Goal: Task Accomplishment & Management: Complete application form

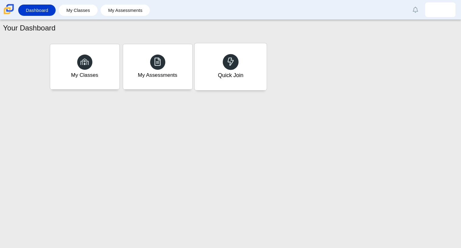
click at [231, 75] on div "Quick Join" at bounding box center [231, 75] width 26 height 8
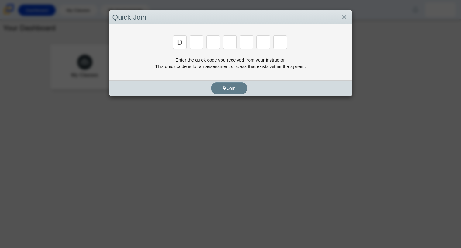
type input "d"
type input "a"
type input "w"
type input "n"
type input "a"
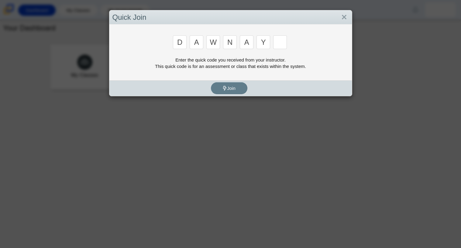
type input "y"
type input "3"
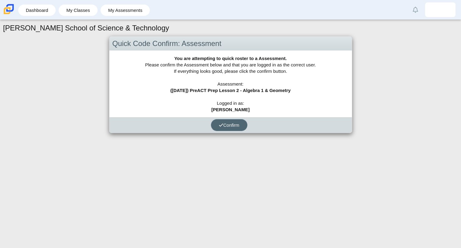
click at [223, 123] on span "Confirm" at bounding box center [229, 124] width 21 height 5
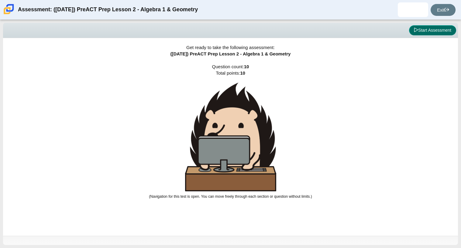
click at [424, 29] on button "Start Assessment" at bounding box center [432, 30] width 47 height 10
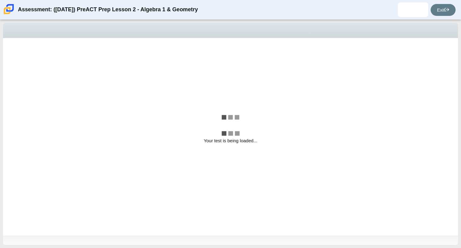
select select "bbf5d072-3e0b-44c4-9a12-6e7c9033f65b"
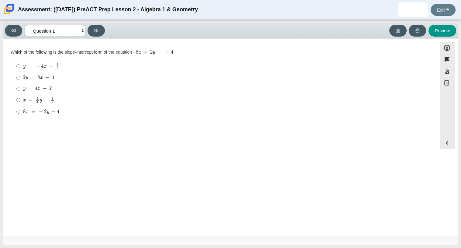
click at [81, 32] on select "Questions Question 1 Question 2 Question 3 Question 4 Question 5 Question 6 Que…" at bounding box center [55, 30] width 61 height 11
click at [162, 50] on mjx-math "Assessment items" at bounding box center [152, 52] width 41 height 5
click at [125, 67] on div "y = − 4 x − 1 2" at bounding box center [224, 66] width 403 height 7
click at [20, 67] on input "y = − 4 x − 1 2 y = − 4 x − 1 2" at bounding box center [18, 66] width 4 height 12
radio input "true"
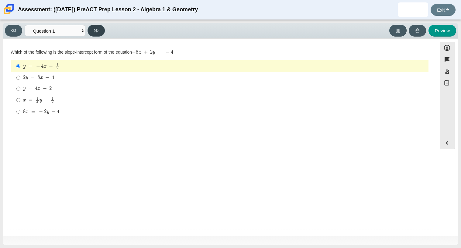
click at [91, 31] on button at bounding box center [96, 31] width 17 height 12
select select "ce81fe10-bf29-4b5e-8bd7-4f47f2fed4d8"
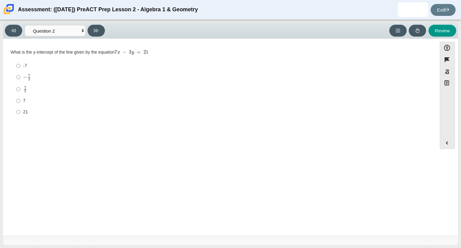
click at [62, 69] on label "-7 -7" at bounding box center [220, 65] width 417 height 11
click at [20, 69] on input "-7 -7" at bounding box center [18, 65] width 4 height 11
radio input "true"
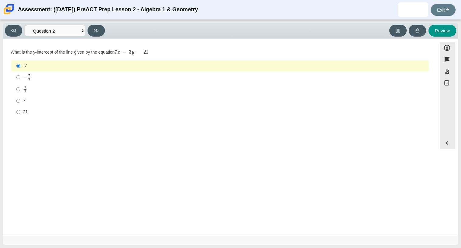
click at [66, 80] on div "− 7 3" at bounding box center [224, 77] width 403 height 7
click at [20, 80] on input "− 7 3 negative 7 thirds" at bounding box center [18, 77] width 4 height 12
radio input "true"
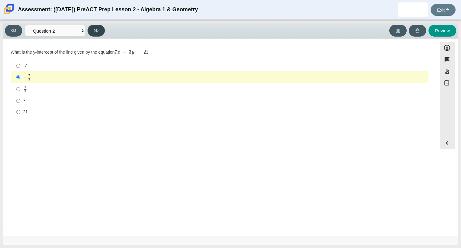
click at [99, 33] on button at bounding box center [96, 31] width 17 height 12
select select "97f4f5fa-a52e-4fed-af51-565bfcdf47cb"
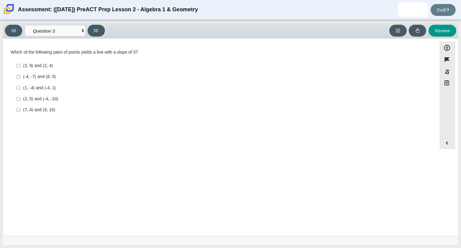
click at [78, 93] on label "(2, 5) and (-4, -10) (2, 5) and (-4, -10)" at bounding box center [220, 98] width 417 height 11
click at [20, 93] on input "(2, 5) and (-4, -10) (2, 5) and (-4, -10)" at bounding box center [18, 98] width 4 height 11
radio input "true"
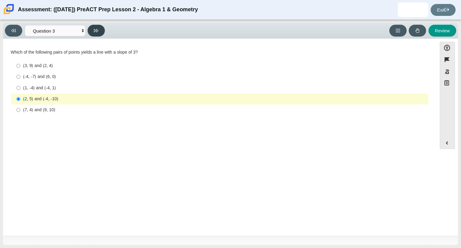
click at [102, 31] on button at bounding box center [96, 31] width 17 height 12
select select "96b71634-eacb-4f7e-8aef-411727d9bcba"
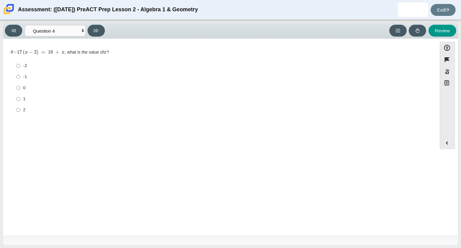
click at [30, 87] on div "0" at bounding box center [224, 88] width 403 height 6
click at [20, 87] on input "0 0" at bounding box center [18, 87] width 4 height 11
radio input "true"
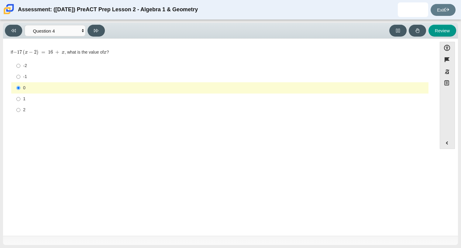
click at [100, 23] on div "Viewing Question 4 of 10 in Pacing Mode Questions Question 1 Question 2 Questio…" at bounding box center [230, 31] width 455 height 16
click at [99, 29] on button at bounding box center [96, 31] width 17 height 12
select select "489dcffd-4e6a-49cf-a9d6-ad1d4a911a4e"
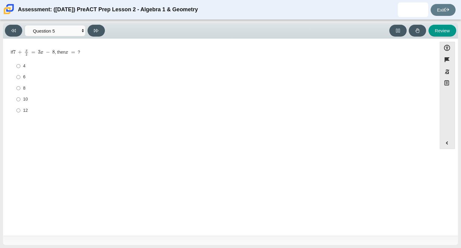
click at [26, 68] on div "4" at bounding box center [224, 66] width 403 height 6
click at [20, 68] on input "4 4" at bounding box center [18, 66] width 4 height 11
radio input "true"
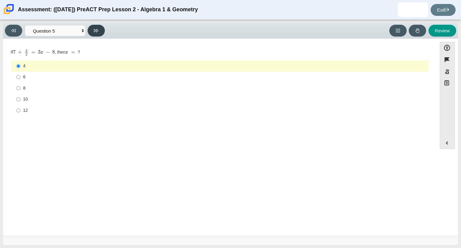
click at [100, 32] on button at bounding box center [96, 31] width 17 height 12
select select "14773eaf-2ca1-47ae-afe7-a624a56f34b3"
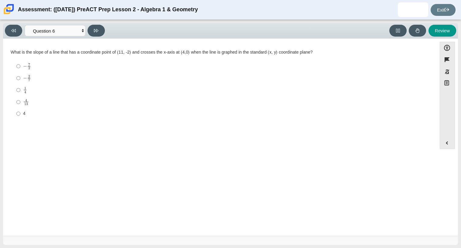
click at [36, 79] on div "− 2 7" at bounding box center [224, 78] width 403 height 7
click at [20, 79] on input "− 2 7 negative 2 sevenths" at bounding box center [18, 78] width 4 height 12
radio input "true"
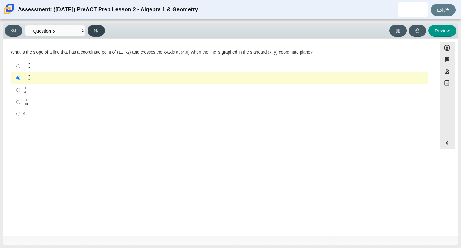
click at [97, 27] on button at bounding box center [96, 31] width 17 height 12
select select "89427bb7-e313-4f00-988f-8b8255897029"
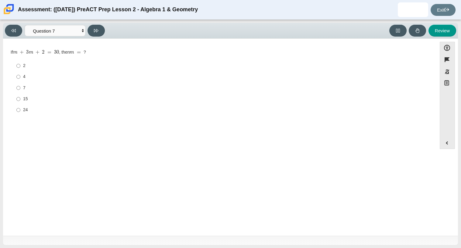
click at [20, 64] on label "2 2" at bounding box center [220, 65] width 417 height 11
click at [20, 64] on input "2 2" at bounding box center [18, 65] width 4 height 11
radio input "true"
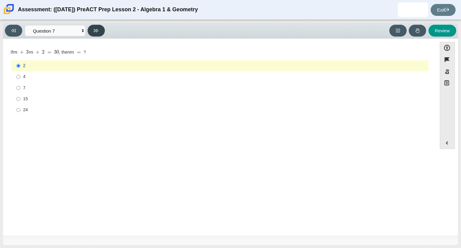
click at [99, 28] on button at bounding box center [96, 31] width 17 height 12
select select "210571de-36a6-4d8e-a361-ceff8ef801dc"
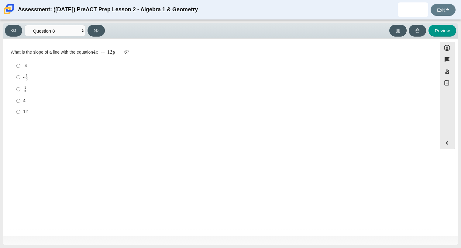
click at [47, 83] on label "1 3 1 third" at bounding box center [220, 89] width 417 height 12
click at [20, 83] on input "1 3 1 third" at bounding box center [18, 89] width 4 height 12
radio input "true"
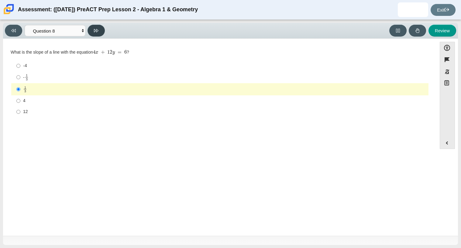
click at [100, 30] on button at bounding box center [96, 31] width 17 height 12
select select "ed62e223-81bd-4cbf-ab48-ab975844bd1f"
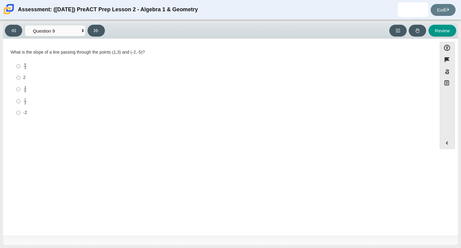
click at [40, 95] on label "1 2 1 half" at bounding box center [220, 101] width 417 height 12
click at [20, 95] on input "1 2 1 half" at bounding box center [18, 101] width 4 height 12
radio input "true"
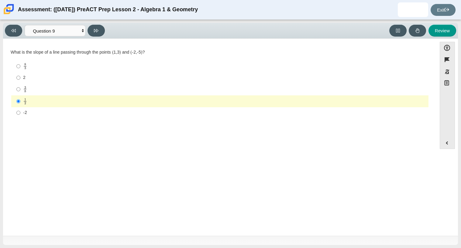
click at [43, 88] on div "3 8" at bounding box center [224, 89] width 403 height 7
click at [20, 88] on input "3 8 3 eighths" at bounding box center [18, 89] width 4 height 12
radio input "true"
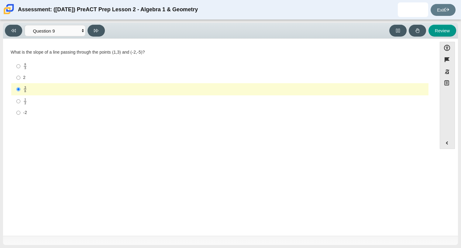
click at [64, 57] on div "What is the slope of a line passing through the points (1,3) and (-2,-5)? Respo…" at bounding box center [220, 83] width 419 height 69
click at [62, 62] on label "8 3 8 thirds" at bounding box center [220, 66] width 417 height 12
click at [20, 62] on input "8 3 8 thirds" at bounding box center [18, 66] width 4 height 12
radio input "true"
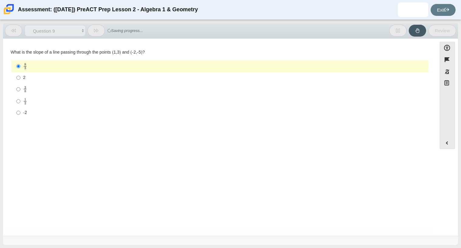
click at [58, 86] on div "3 8" at bounding box center [224, 89] width 403 height 7
click at [20, 86] on input "3 8 3 eighths" at bounding box center [18, 89] width 4 height 12
radio input "true"
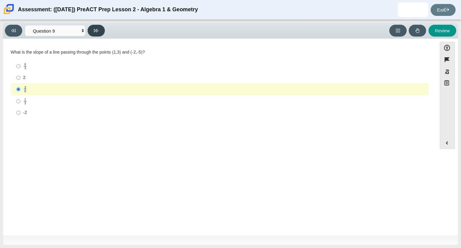
click at [97, 34] on button at bounding box center [96, 31] width 17 height 12
select select "ec95ace6-bebc-42b8-9428-40567494d4da"
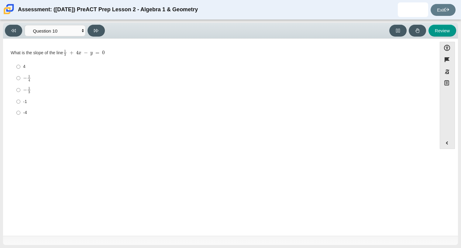
click at [39, 82] on label "− 1 4 negative 1 fourth" at bounding box center [220, 78] width 417 height 12
click at [20, 82] on input "− 1 4 negative 1 fourth" at bounding box center [18, 78] width 4 height 12
radio input "true"
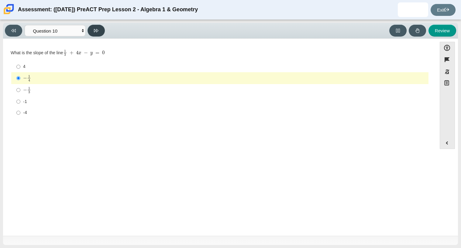
click at [96, 25] on button at bounding box center [96, 31] width 17 height 12
select select "review"
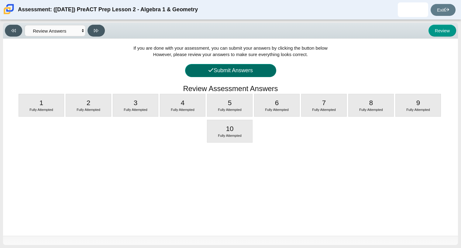
click at [226, 76] on button "Submit Answers" at bounding box center [230, 70] width 91 height 13
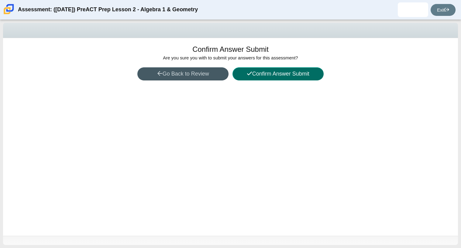
click at [263, 73] on button "Confirm Answer Submit" at bounding box center [278, 73] width 91 height 13
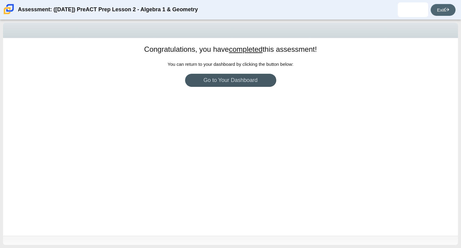
click at [447, 6] on link "Exit" at bounding box center [443, 10] width 25 height 12
